Goal: Information Seeking & Learning: Learn about a topic

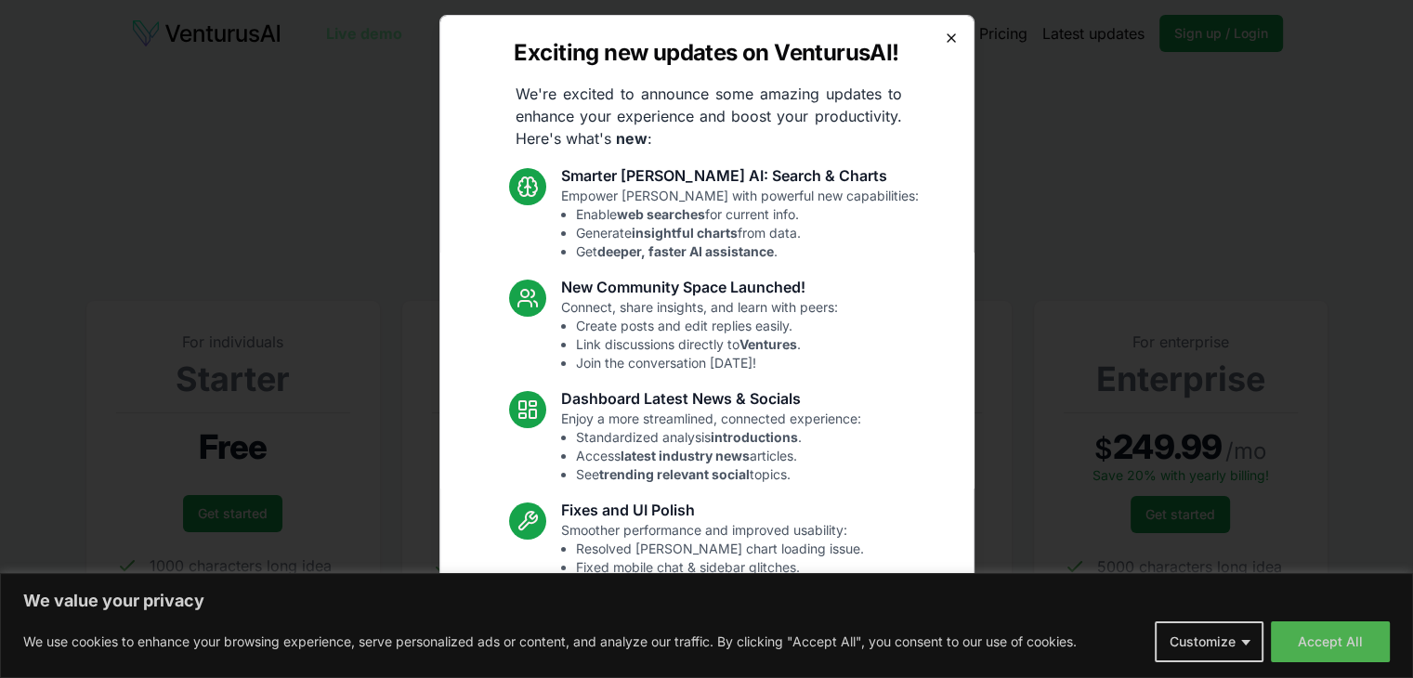
click at [944, 34] on icon "button" at bounding box center [951, 38] width 15 height 15
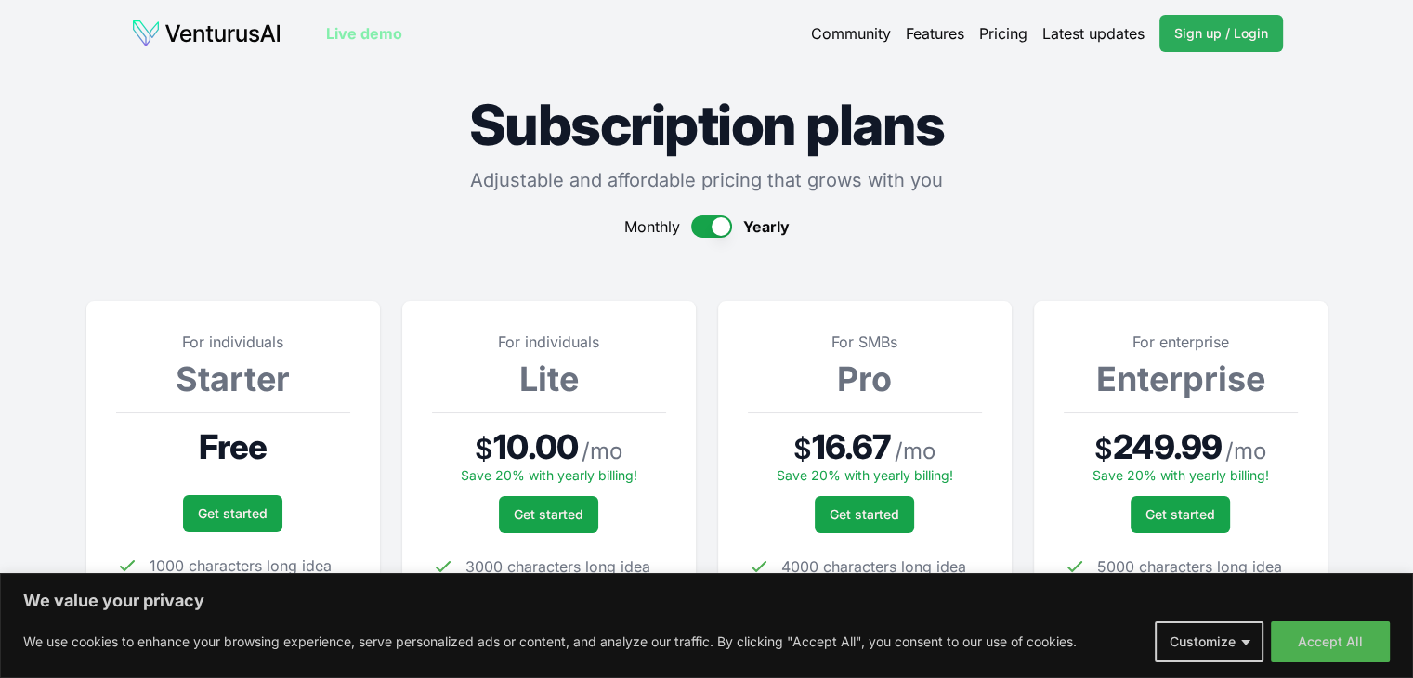
click at [1247, 46] on link "Sign up / Login Login" at bounding box center [1222, 33] width 124 height 37
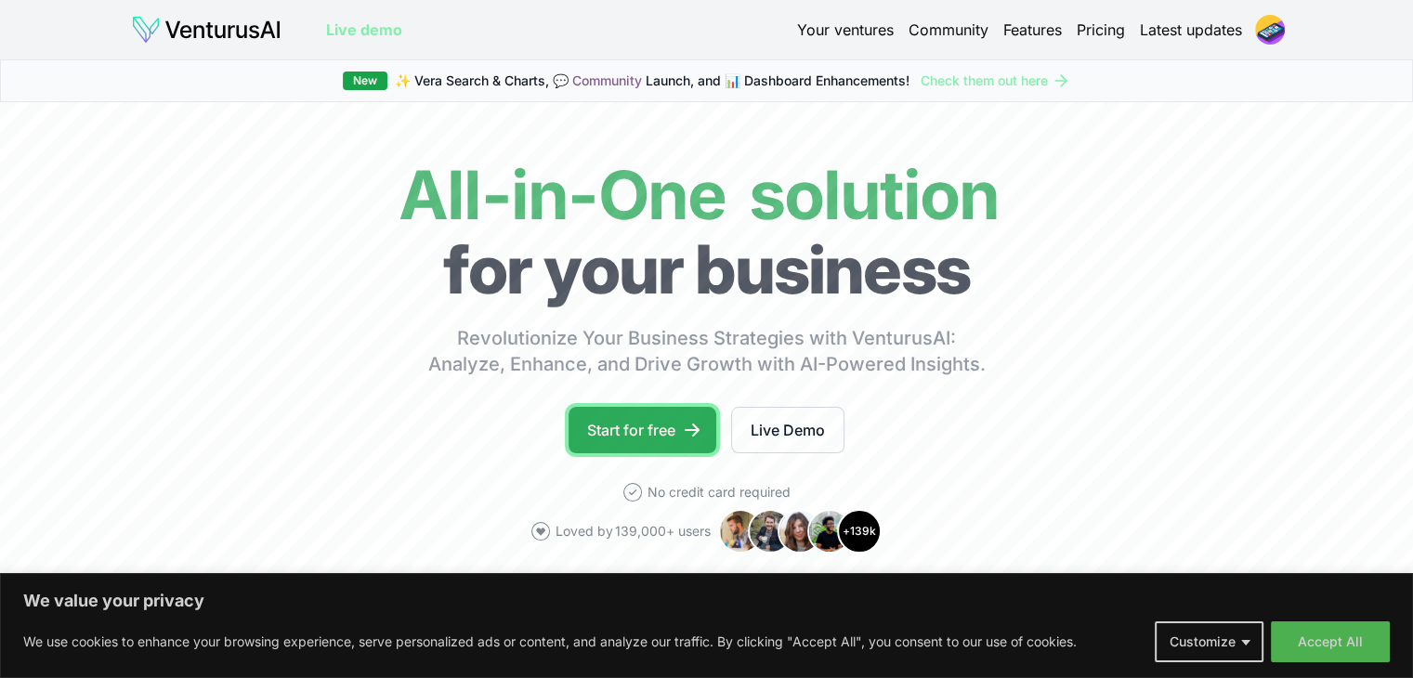
click at [663, 435] on link "Start for free" at bounding box center [643, 430] width 148 height 46
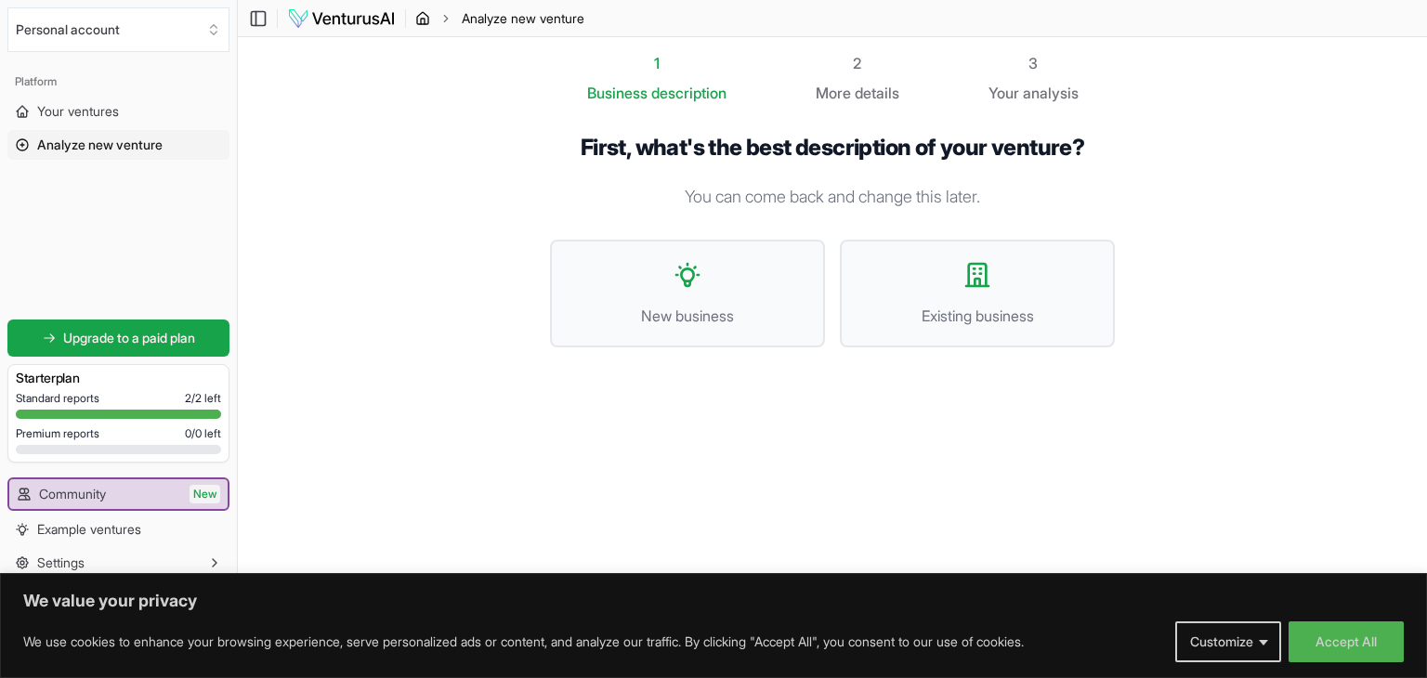
click at [421, 16] on icon "breadcrumb" at bounding box center [422, 18] width 15 height 15
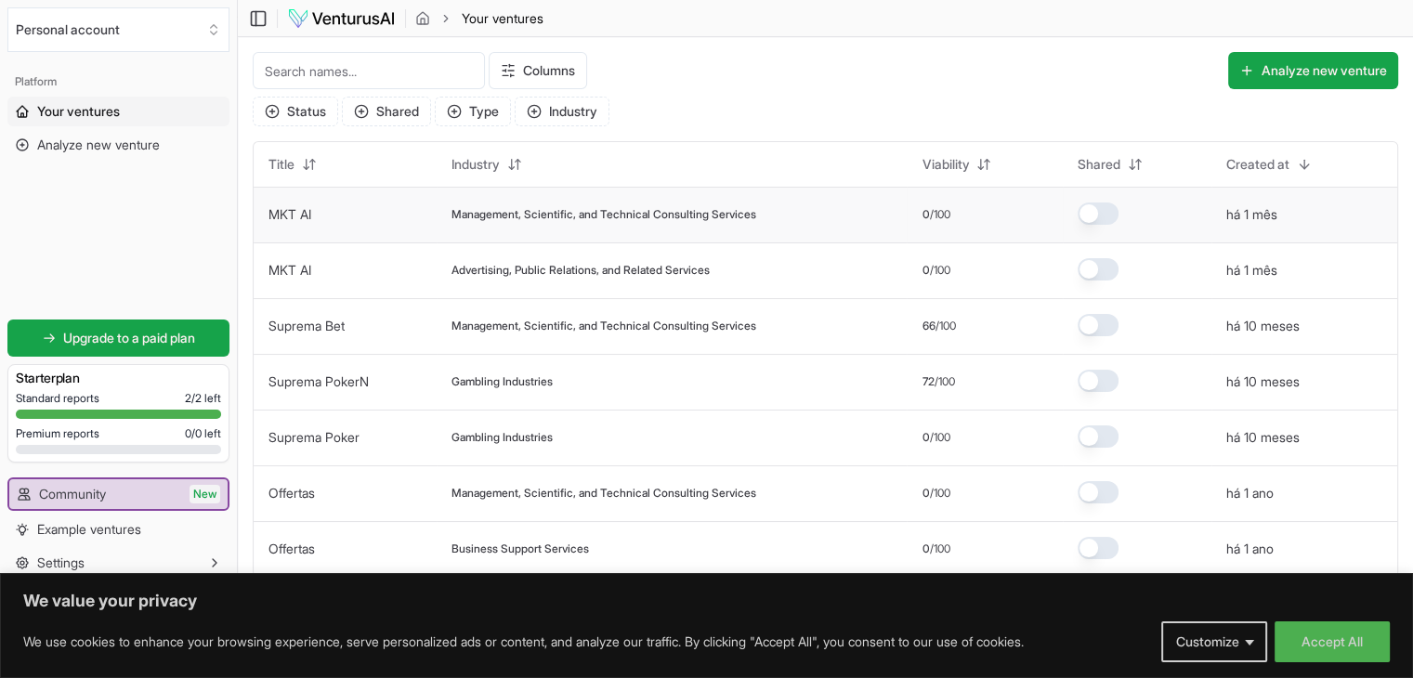
click at [282, 211] on link "MKT AI" at bounding box center [290, 214] width 43 height 16
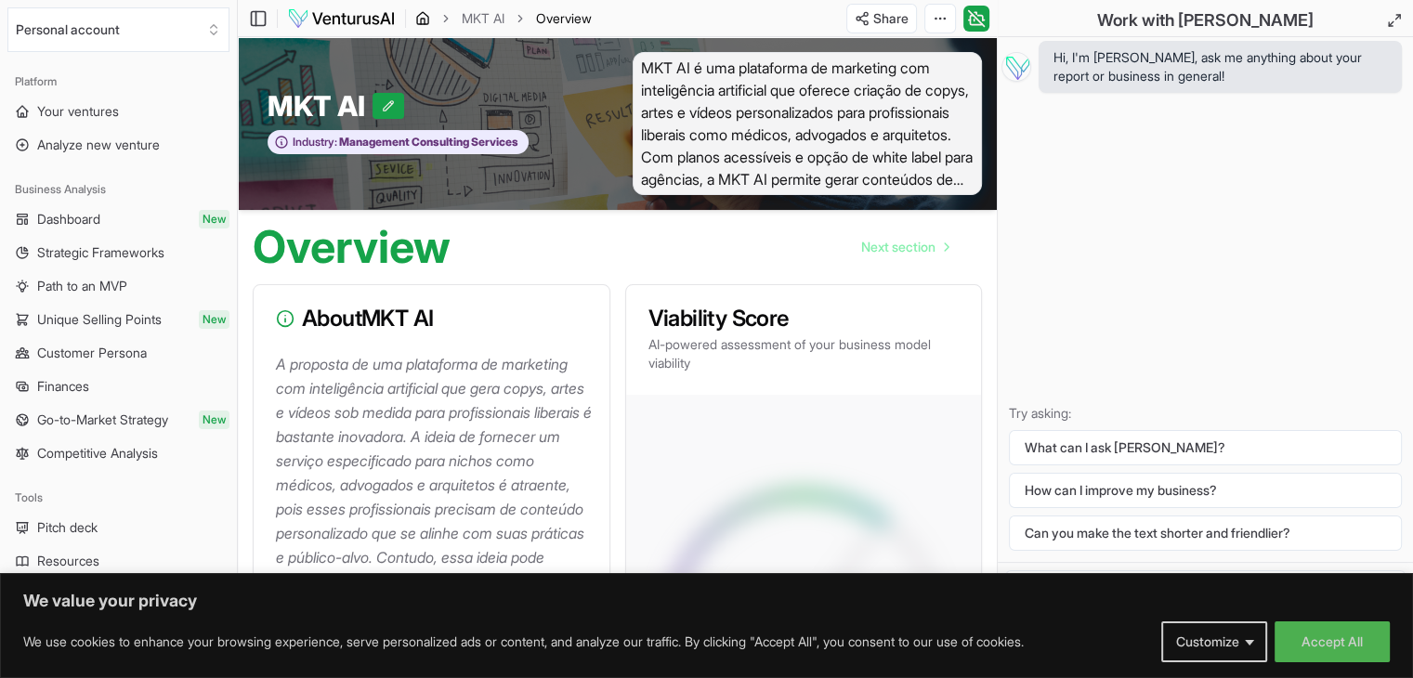
click at [426, 16] on icon "breadcrumb" at bounding box center [422, 18] width 15 height 15
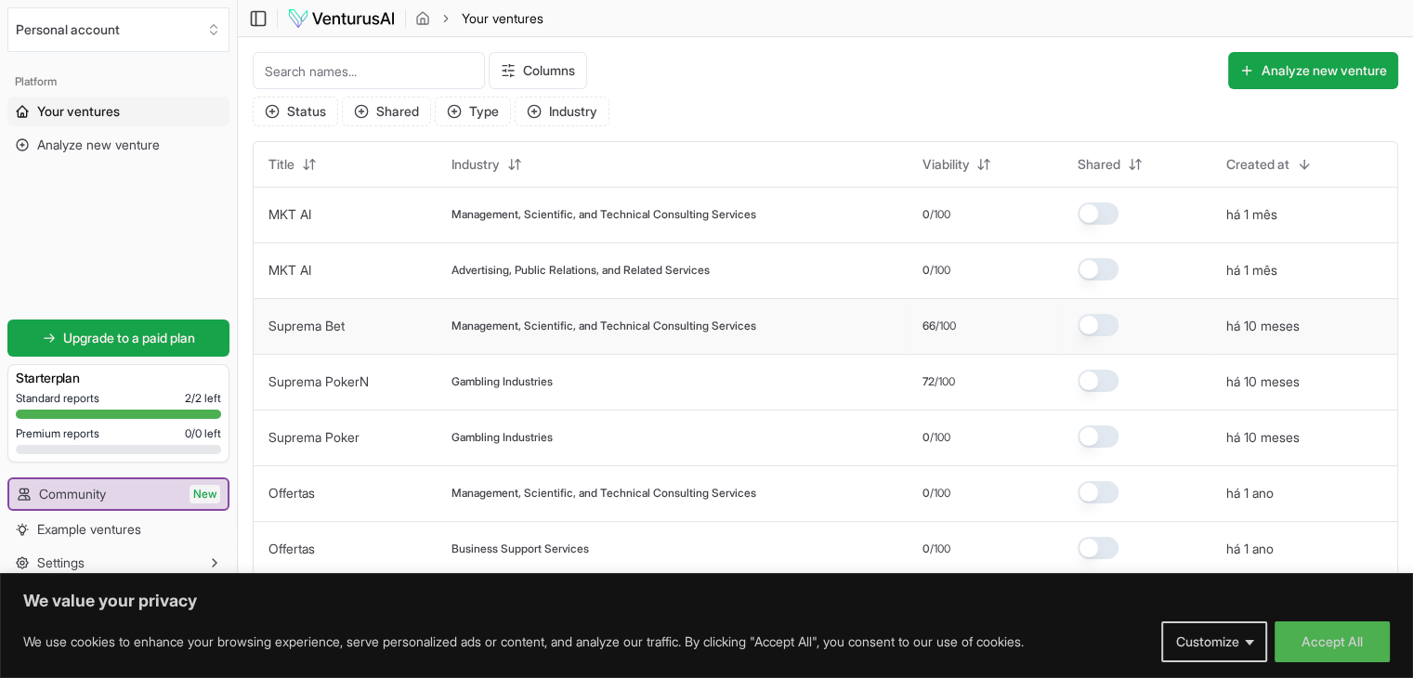
click at [323, 321] on link "Suprema Bet" at bounding box center [307, 326] width 76 height 16
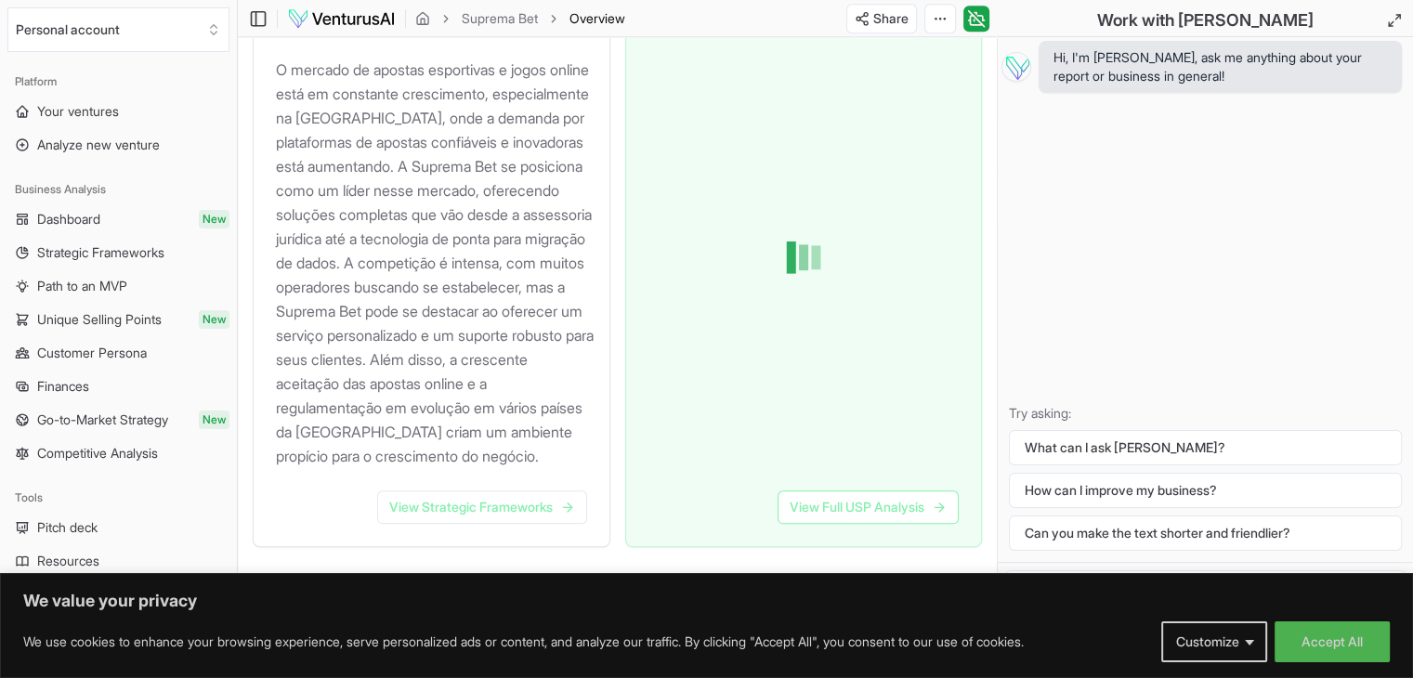
scroll to position [2059, 0]
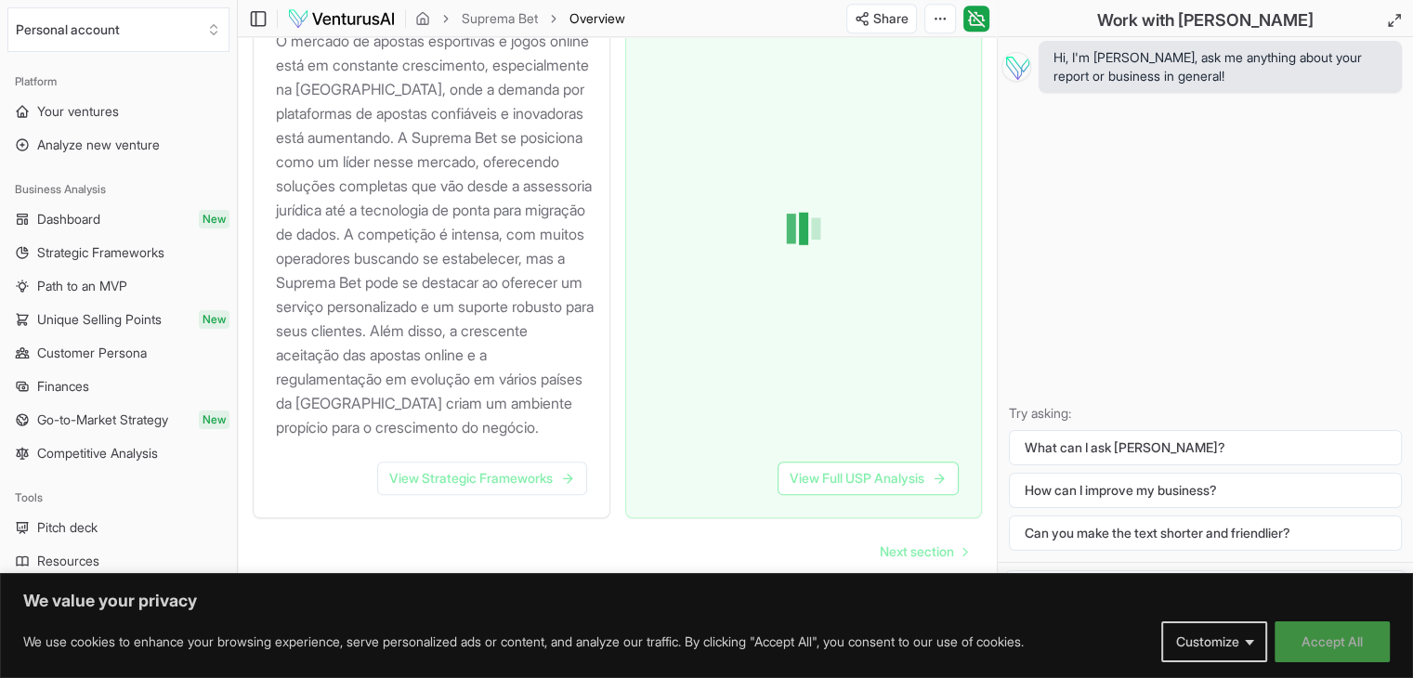
click at [1321, 640] on button "Accept All" at bounding box center [1332, 642] width 115 height 41
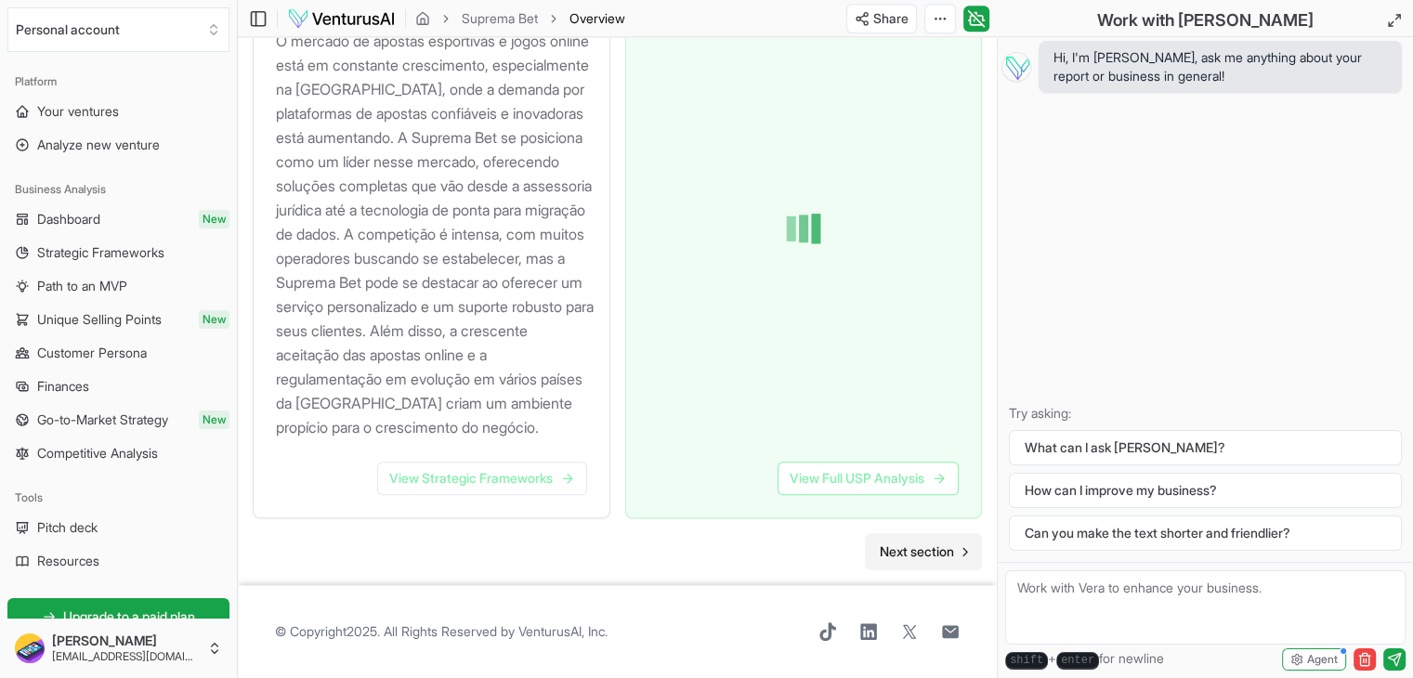
click at [892, 563] on link "Next section" at bounding box center [923, 551] width 117 height 37
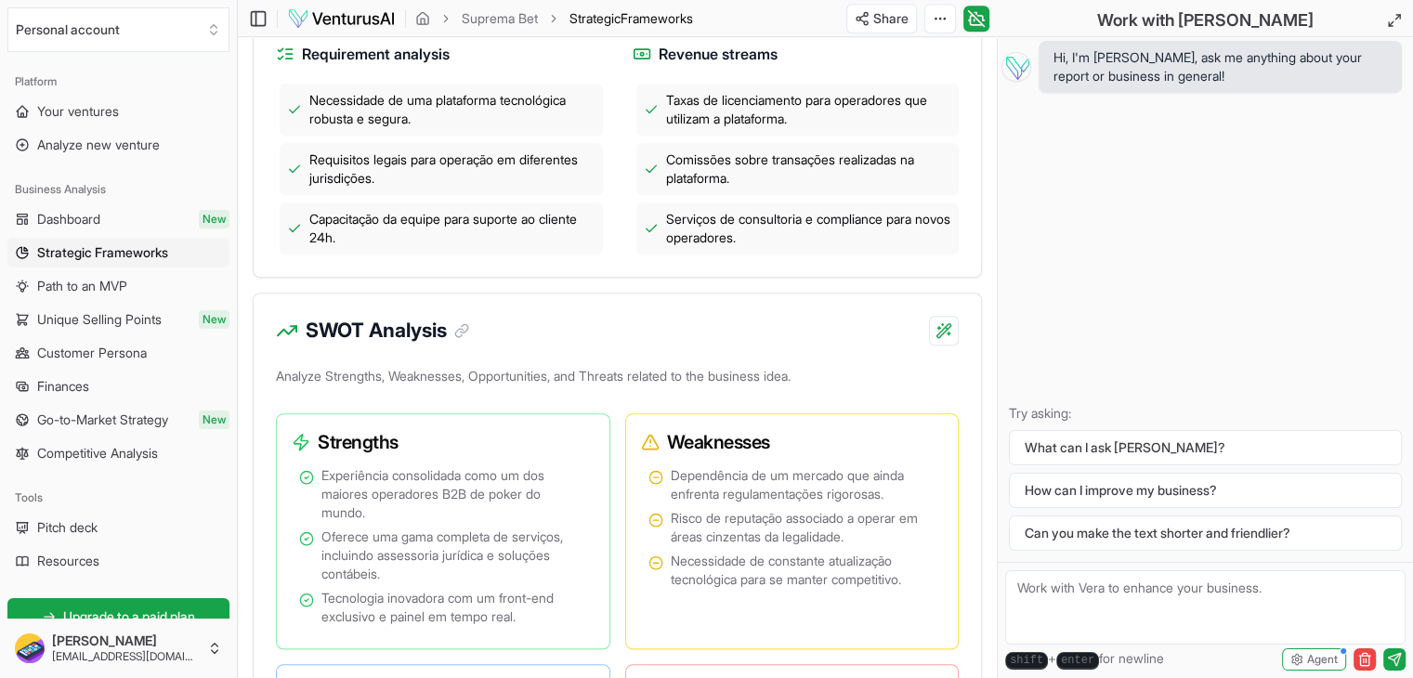
scroll to position [918, 0]
drag, startPoint x: 307, startPoint y: 351, endPoint x: 364, endPoint y: 354, distance: 57.7
click at [364, 346] on h3 "SWOT Analysis" at bounding box center [388, 331] width 164 height 30
copy h3 "SWOT"
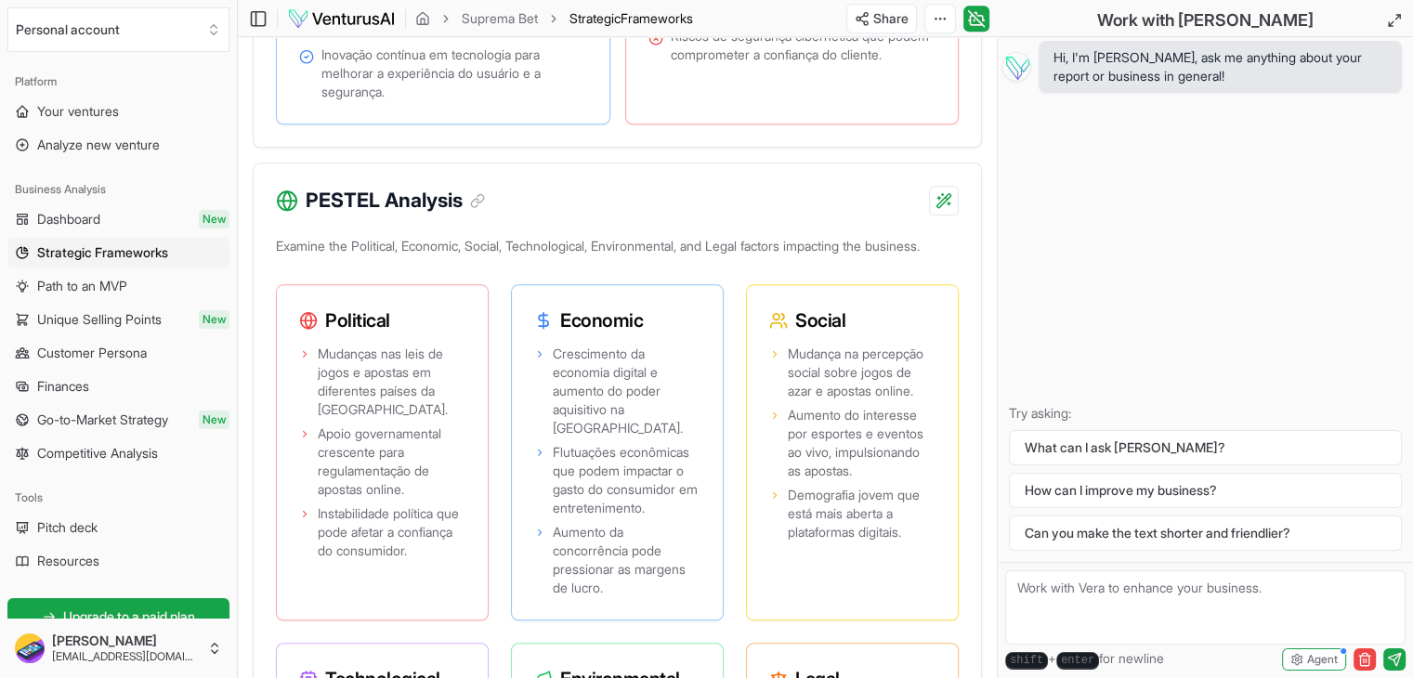
scroll to position [1713, 0]
drag, startPoint x: 375, startPoint y: 237, endPoint x: 307, endPoint y: 239, distance: 68.8
click at [307, 215] on h3 "PESTEL Analysis" at bounding box center [395, 200] width 179 height 30
copy h3 "PESTEL"
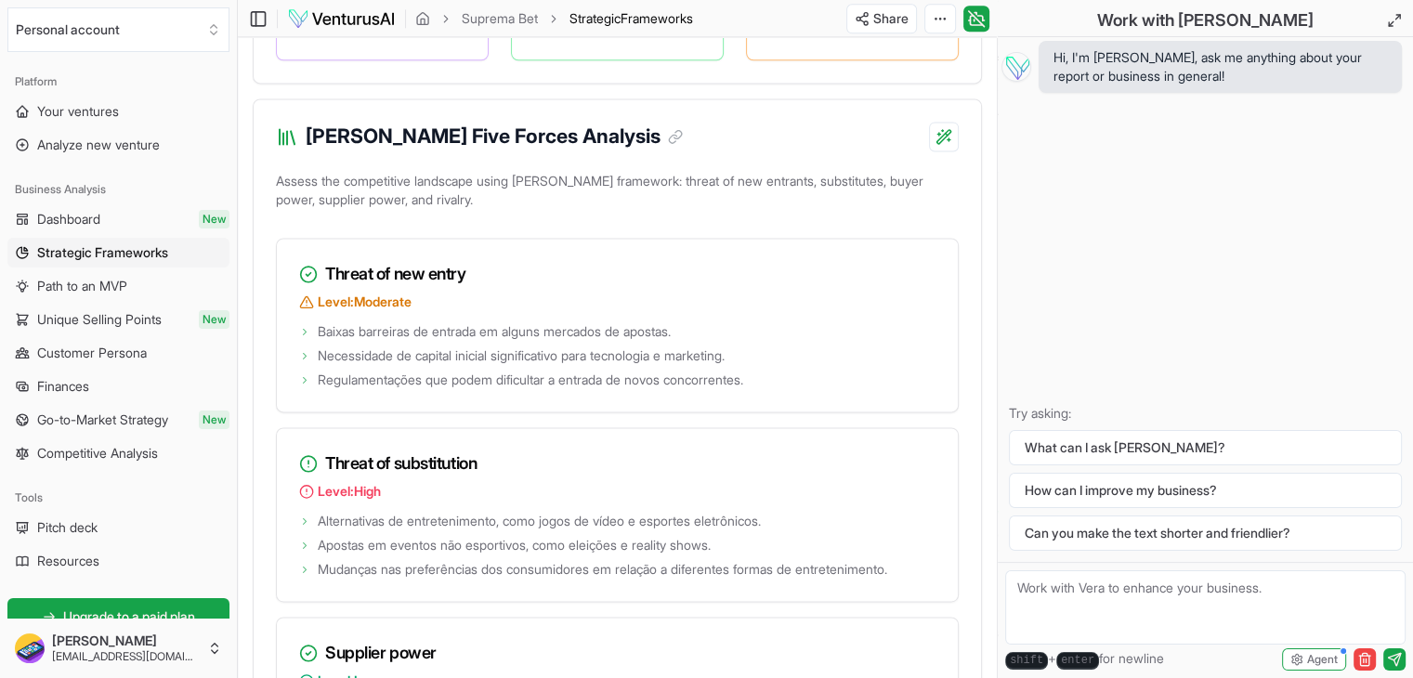
scroll to position [2579, 0]
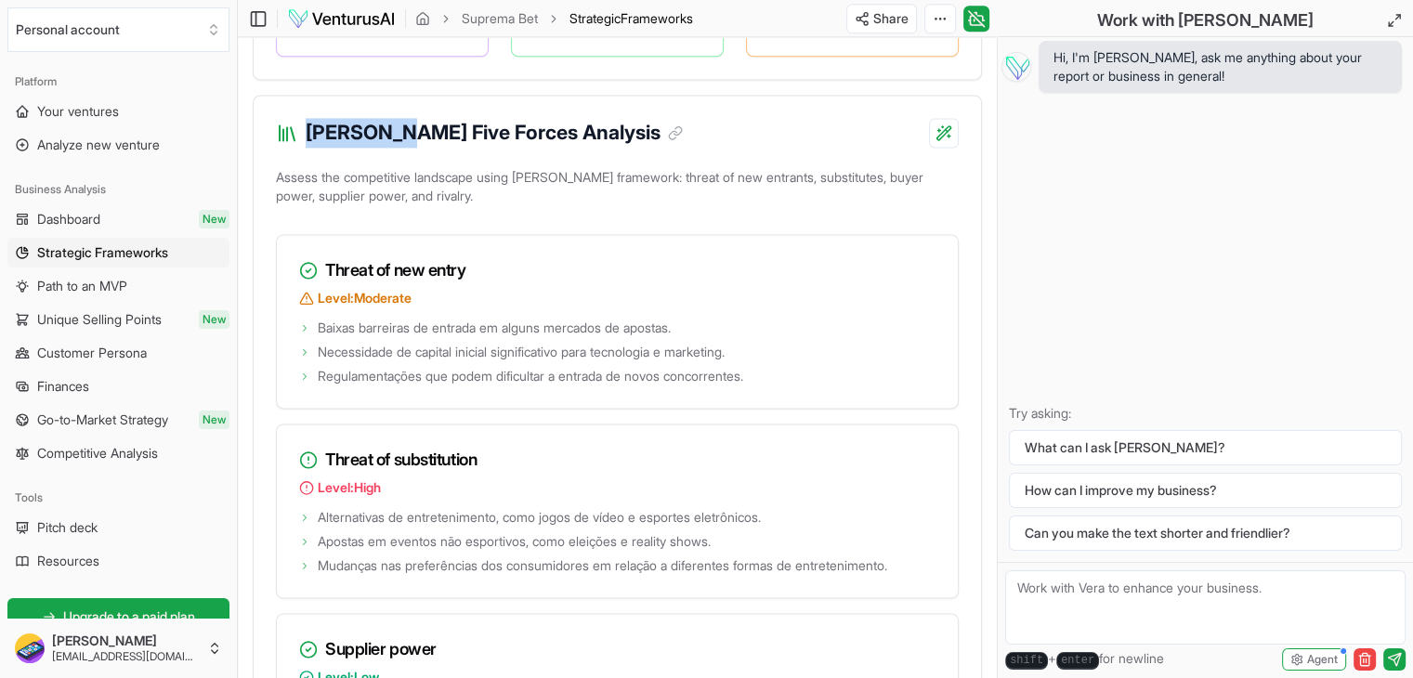
drag, startPoint x: 387, startPoint y: 246, endPoint x: 311, endPoint y: 243, distance: 75.4
click at [311, 148] on h3 "Porter's Five Forces Analysis" at bounding box center [494, 133] width 377 height 30
copy h3 "Porter's"
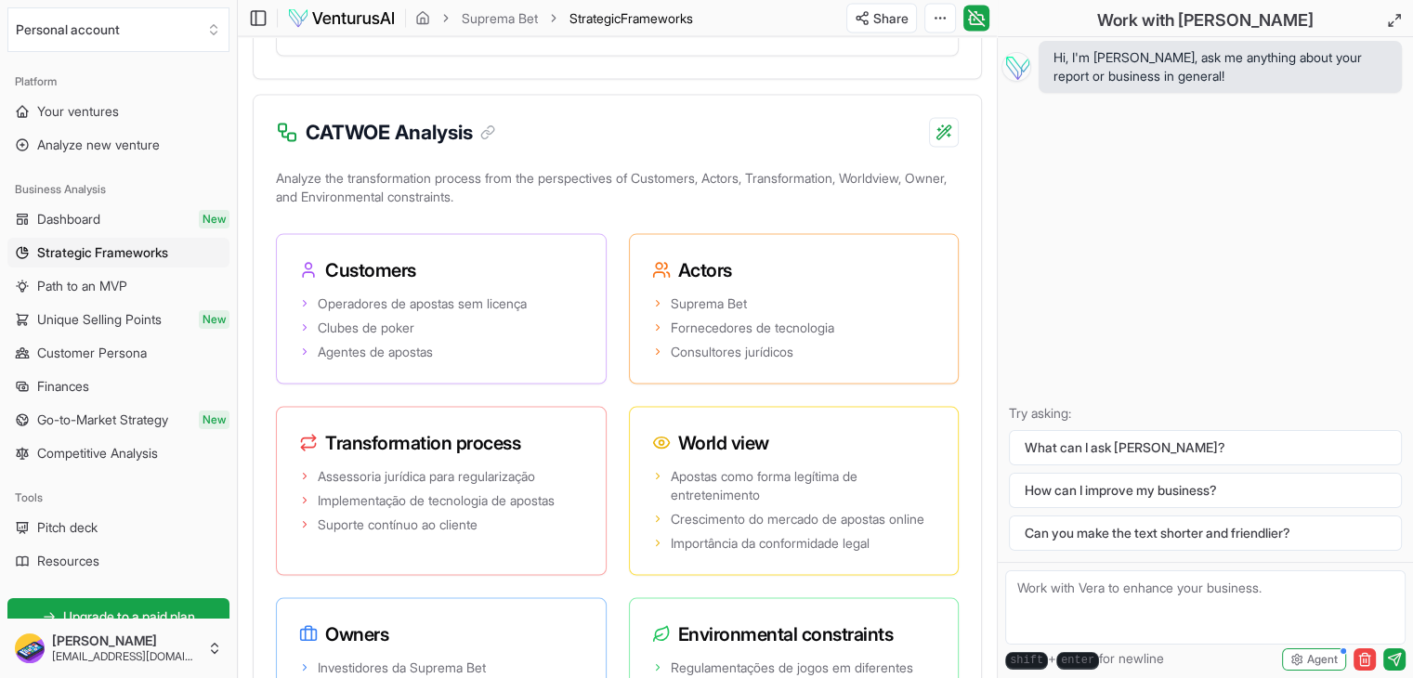
scroll to position [3691, 0]
drag, startPoint x: 391, startPoint y: 262, endPoint x: 299, endPoint y: 250, distance: 92.8
click at [299, 147] on div "CATWOE Analysis" at bounding box center [385, 132] width 219 height 30
copy h3 "CATWOE"
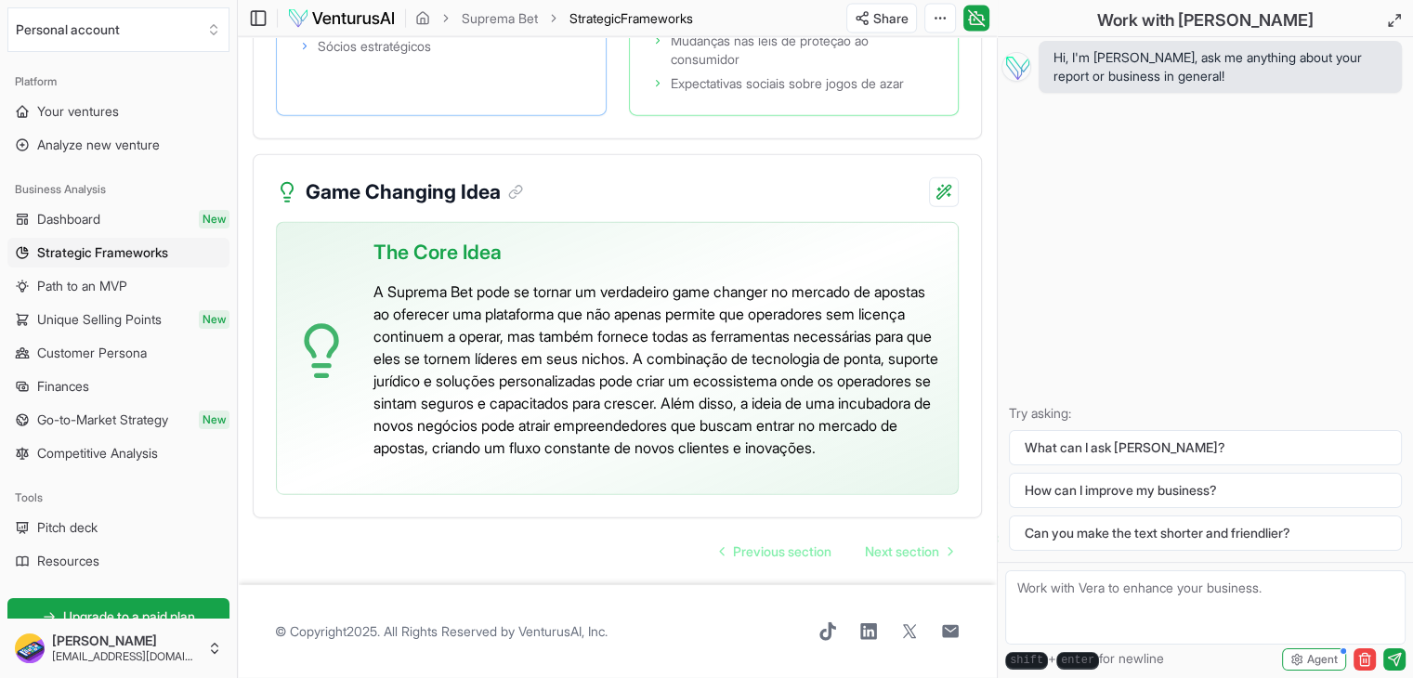
scroll to position [4527, 0]
